Goal: Task Accomplishment & Management: Manage account settings

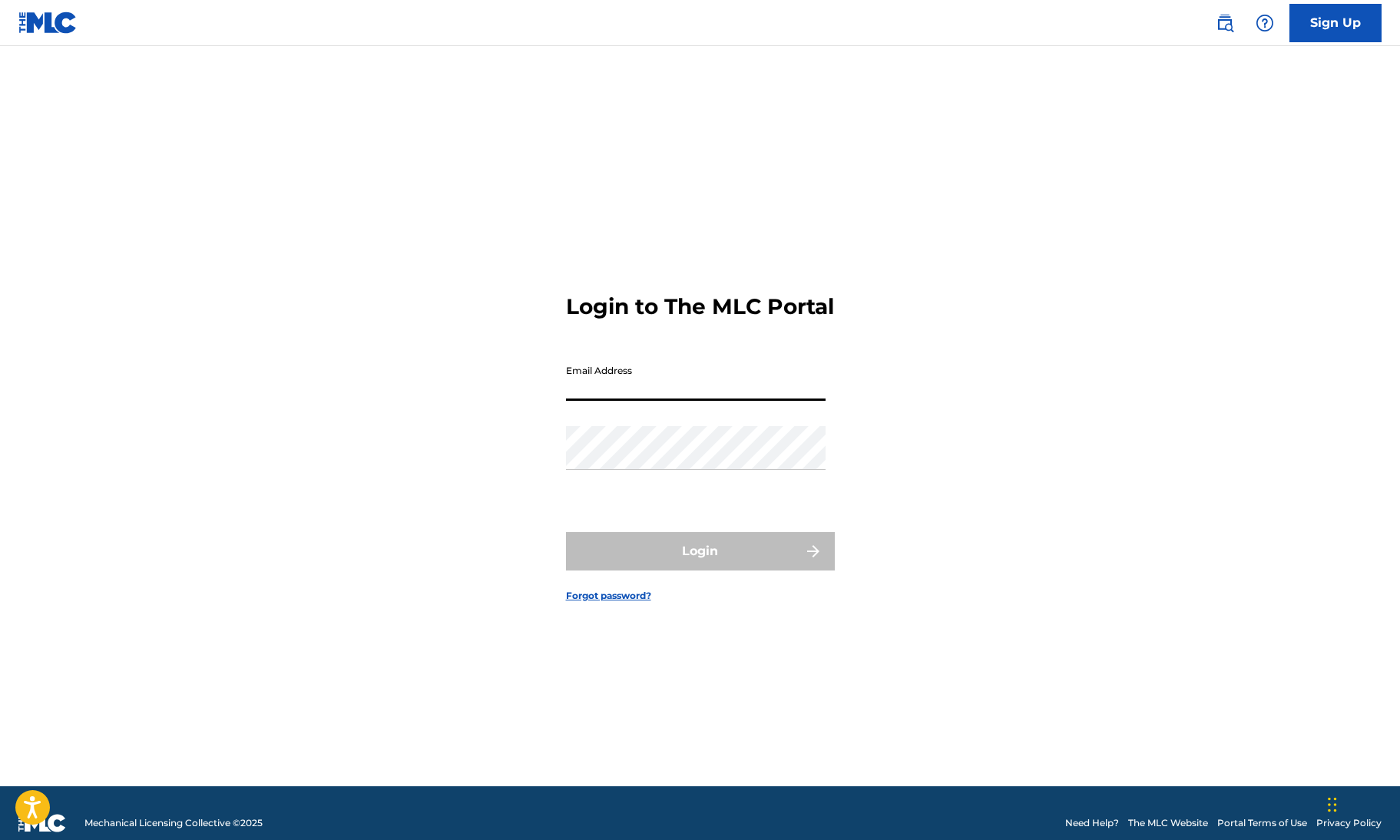
type input "[EMAIL_ADDRESS][DOMAIN_NAME]"
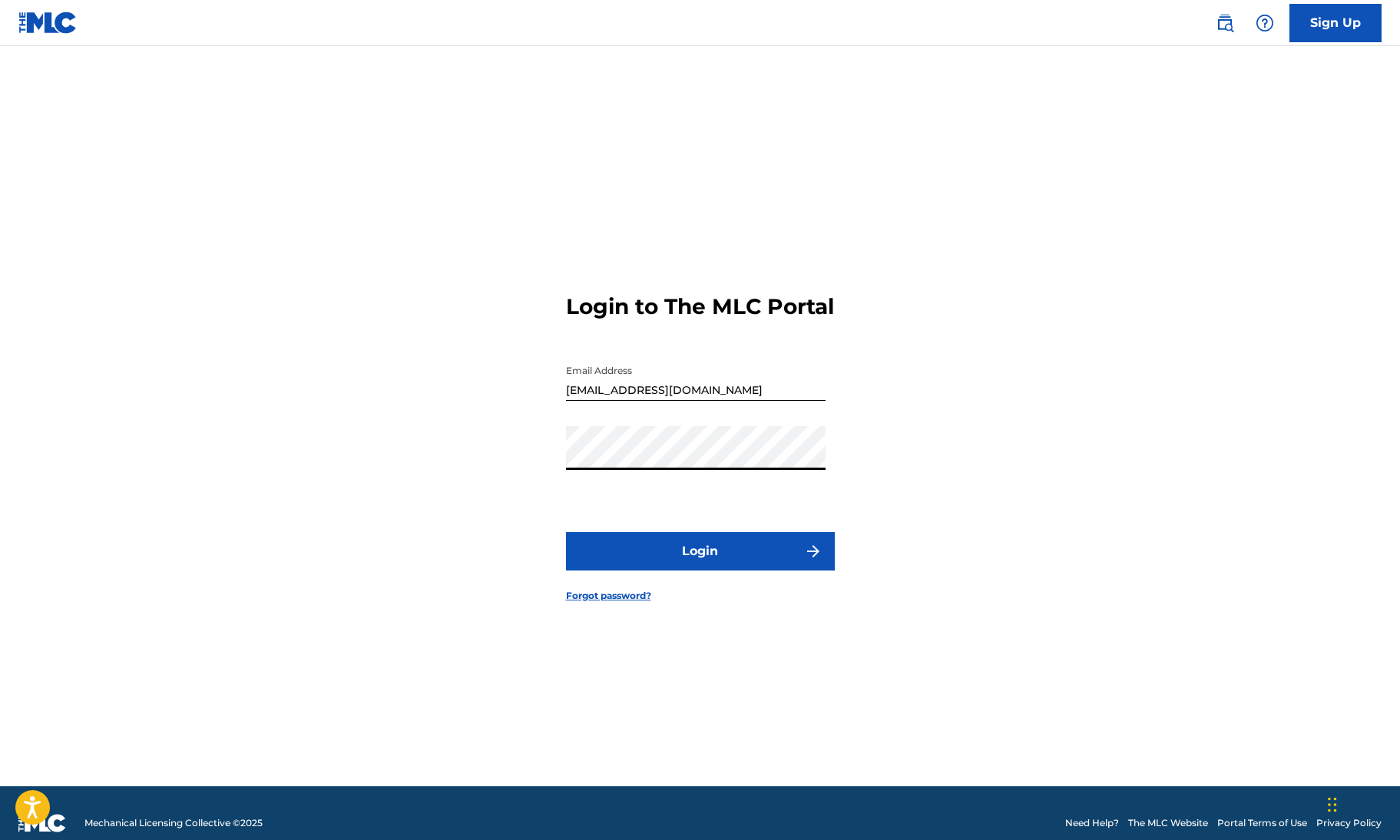
click at [566, 532] on button "Login" at bounding box center [700, 551] width 269 height 38
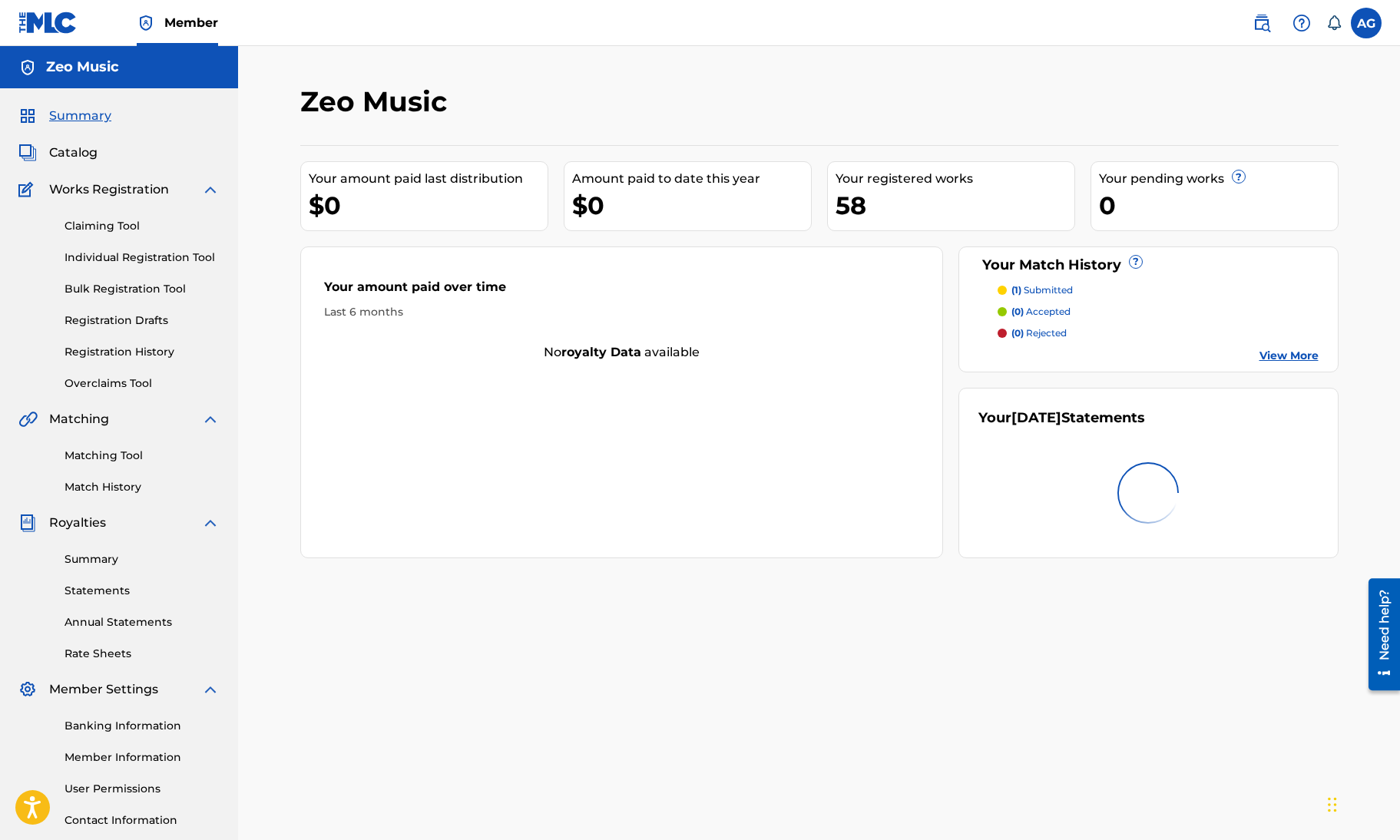
click at [1370, 22] on label at bounding box center [1367, 23] width 31 height 31
click at [1367, 23] on input "AG [PERSON_NAME] [EMAIL_ADDRESS][DOMAIN_NAME] Notification Preferences Profile …" at bounding box center [1367, 23] width 0 height 0
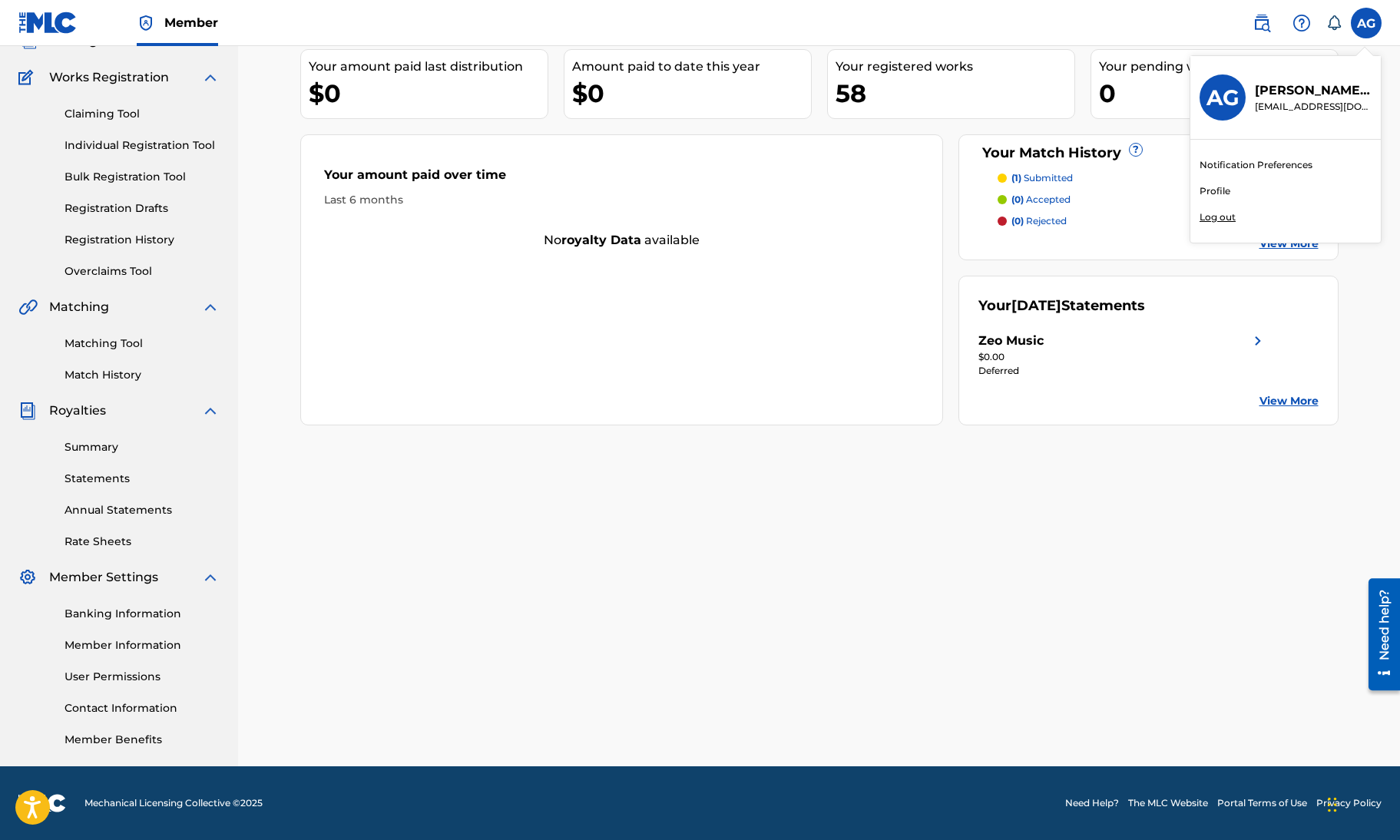
scroll to position [112, 0]
click at [123, 646] on link "Member Information" at bounding box center [141, 645] width 155 height 16
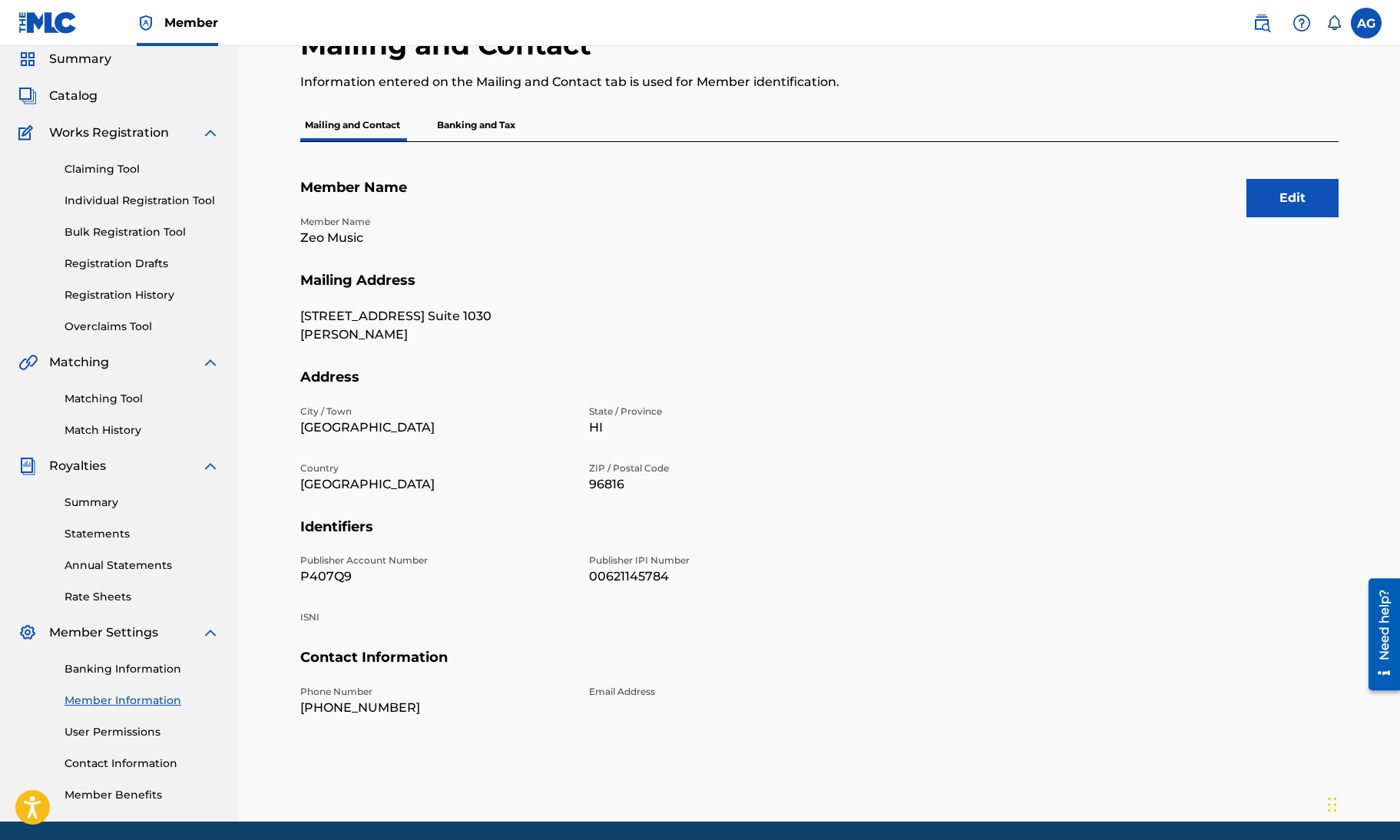
scroll to position [60, 0]
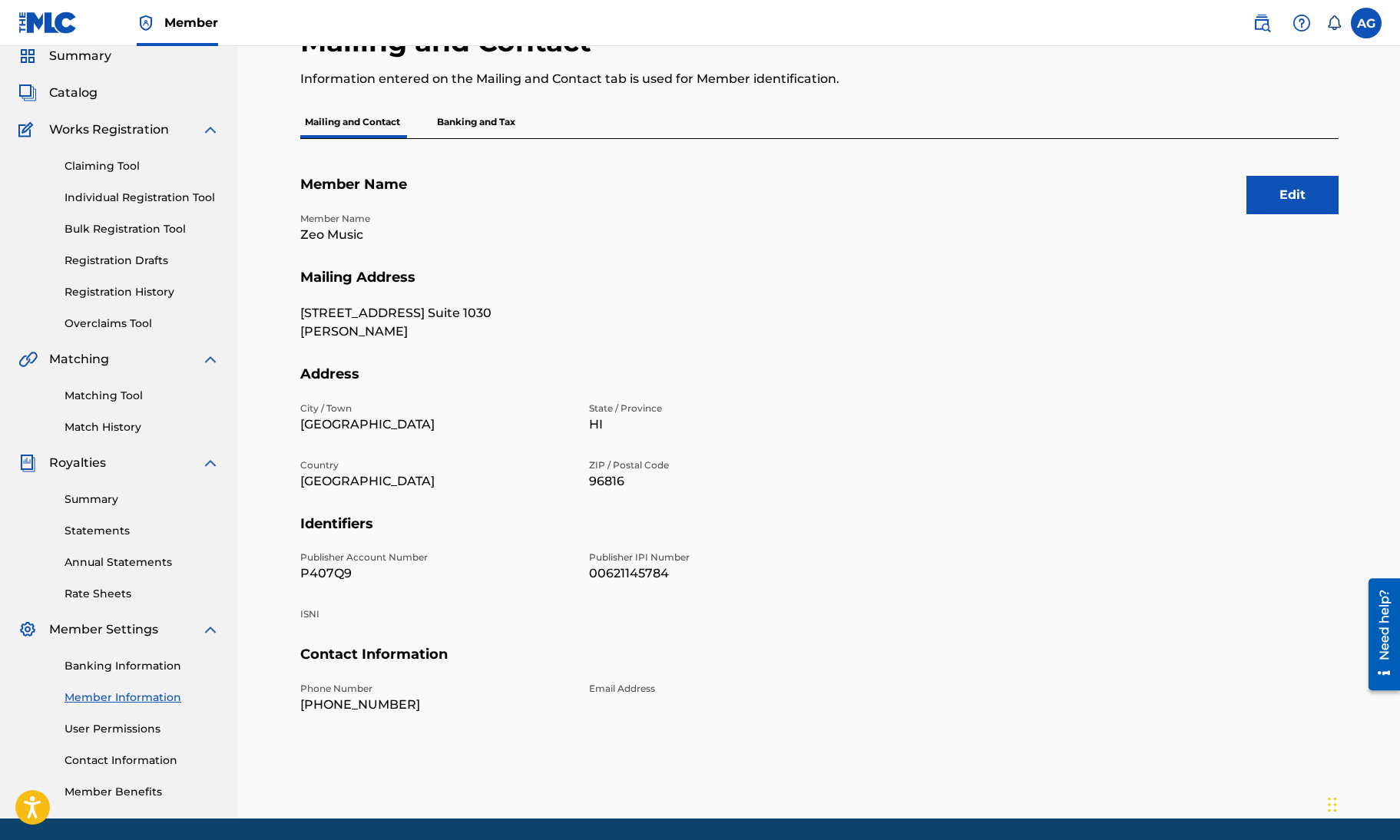
click at [470, 125] on p "Banking and Tax" at bounding box center [476, 122] width 88 height 33
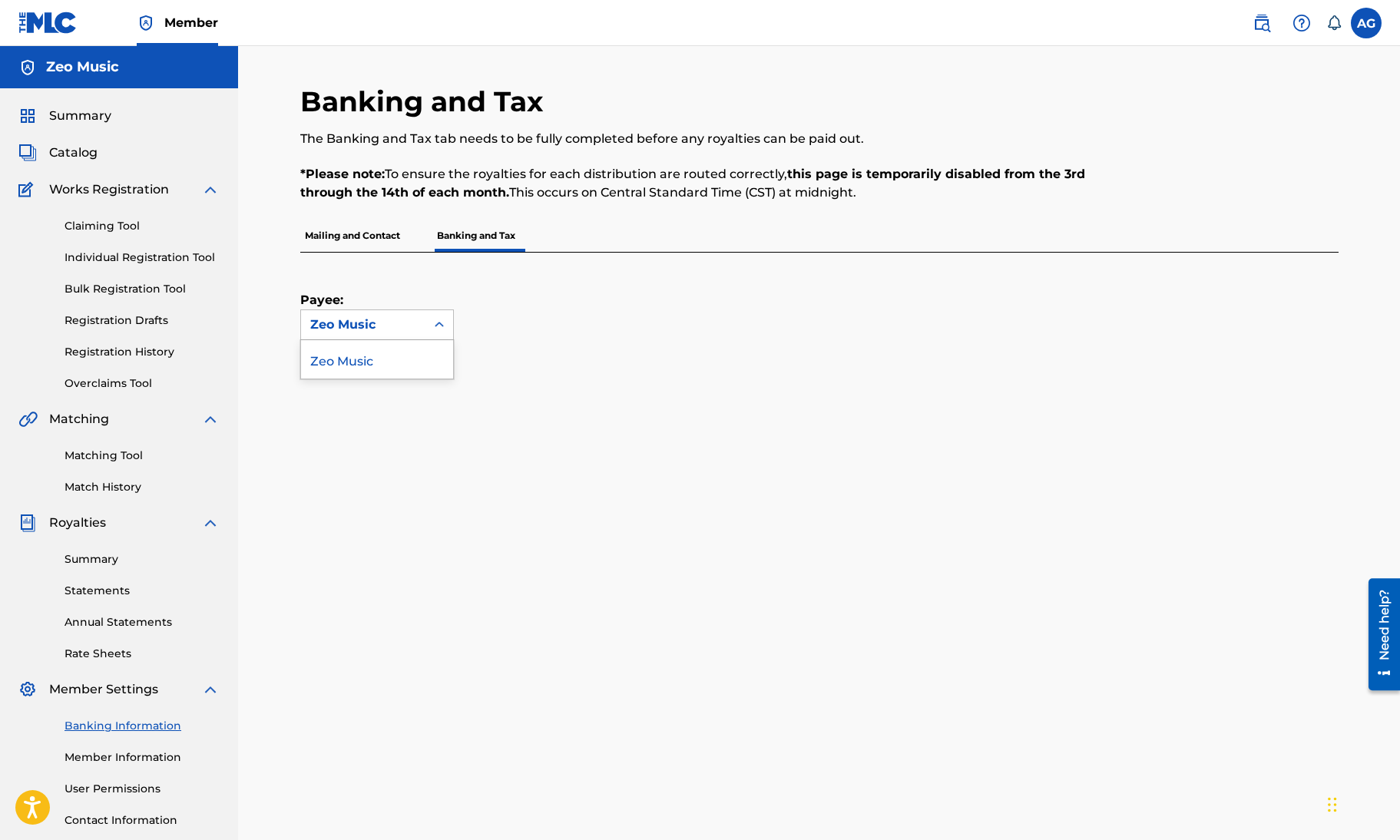
click at [395, 319] on div "Zeo Music" at bounding box center [363, 325] width 106 height 18
click at [388, 359] on div "Zeo Music" at bounding box center [377, 360] width 152 height 38
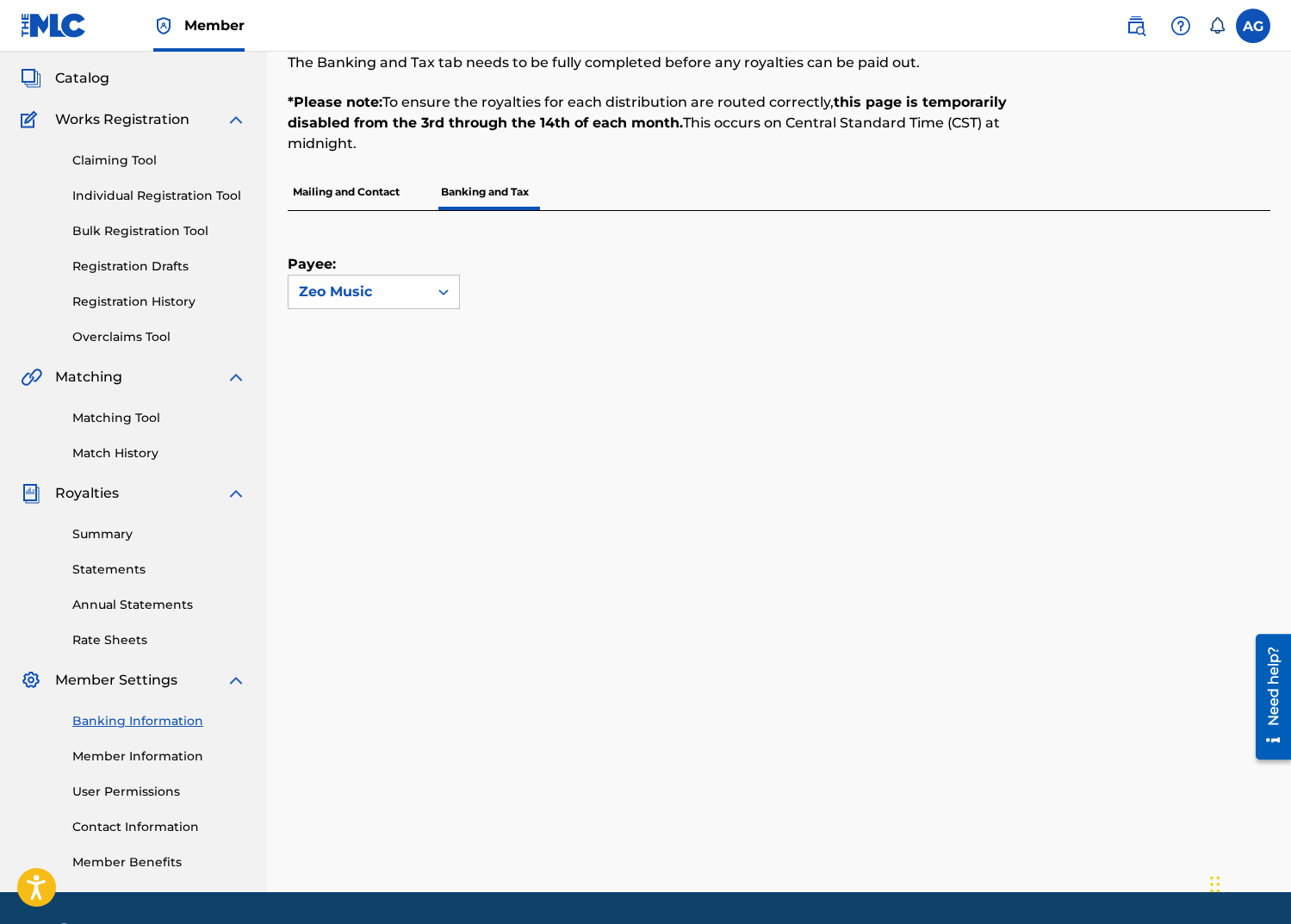
scroll to position [91, 0]
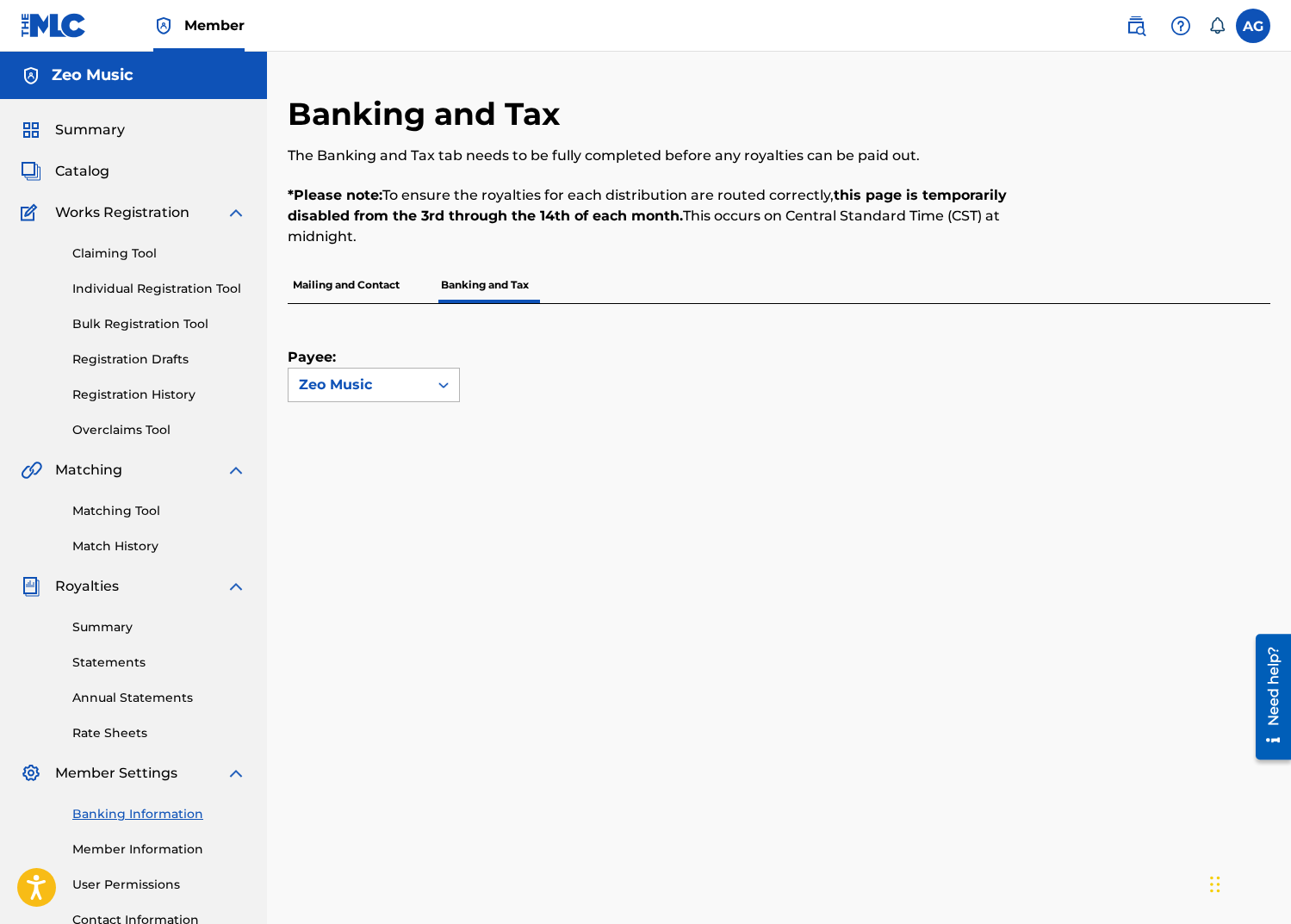
click at [433, 383] on div at bounding box center [443, 385] width 31 height 31
click at [388, 426] on div "Zeo Music" at bounding box center [373, 424] width 171 height 43
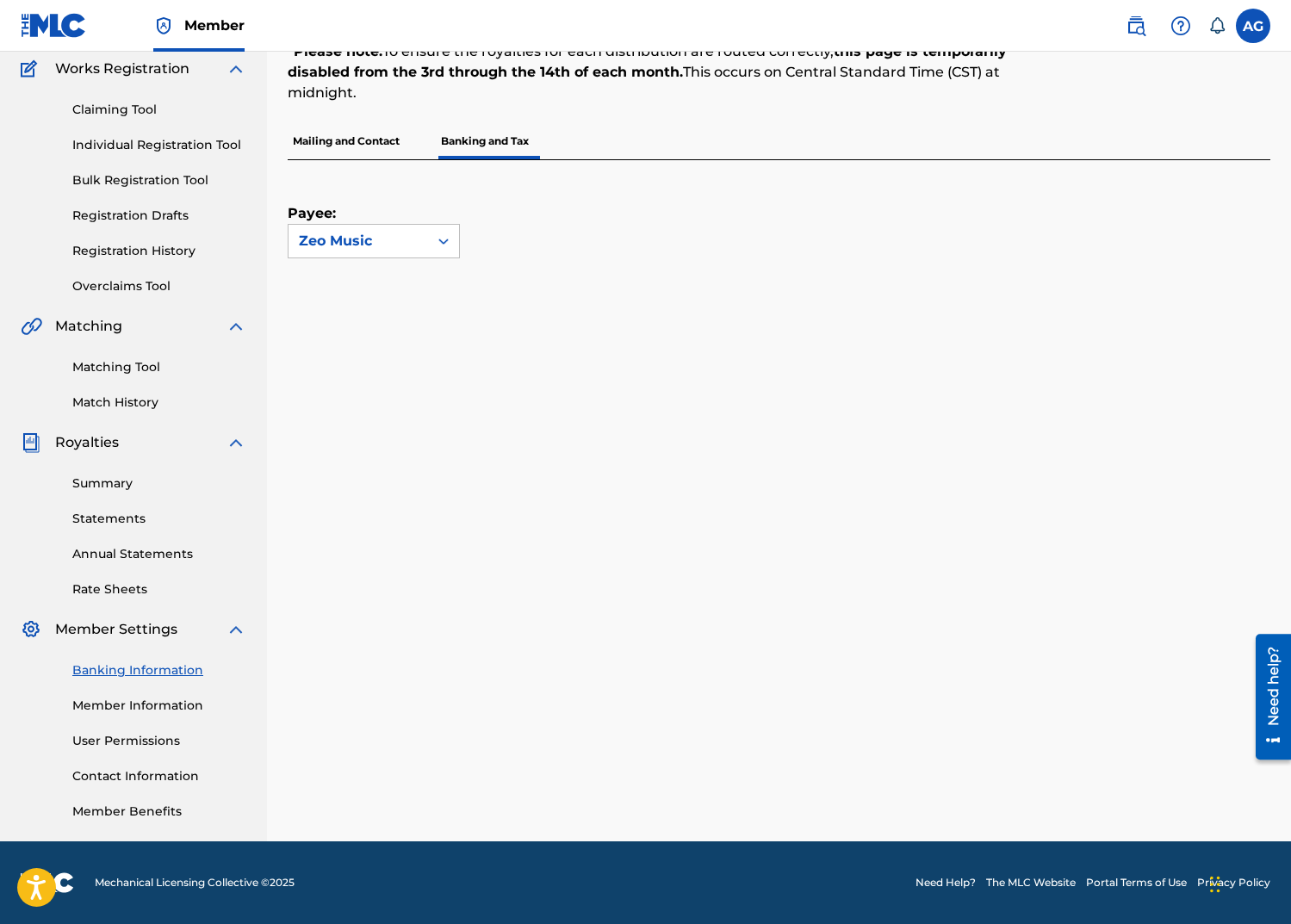
scroll to position [144, 0]
click at [614, 228] on div "Payee: Zeo Music" at bounding box center [758, 209] width 941 height 98
